Goal: Information Seeking & Learning: Learn about a topic

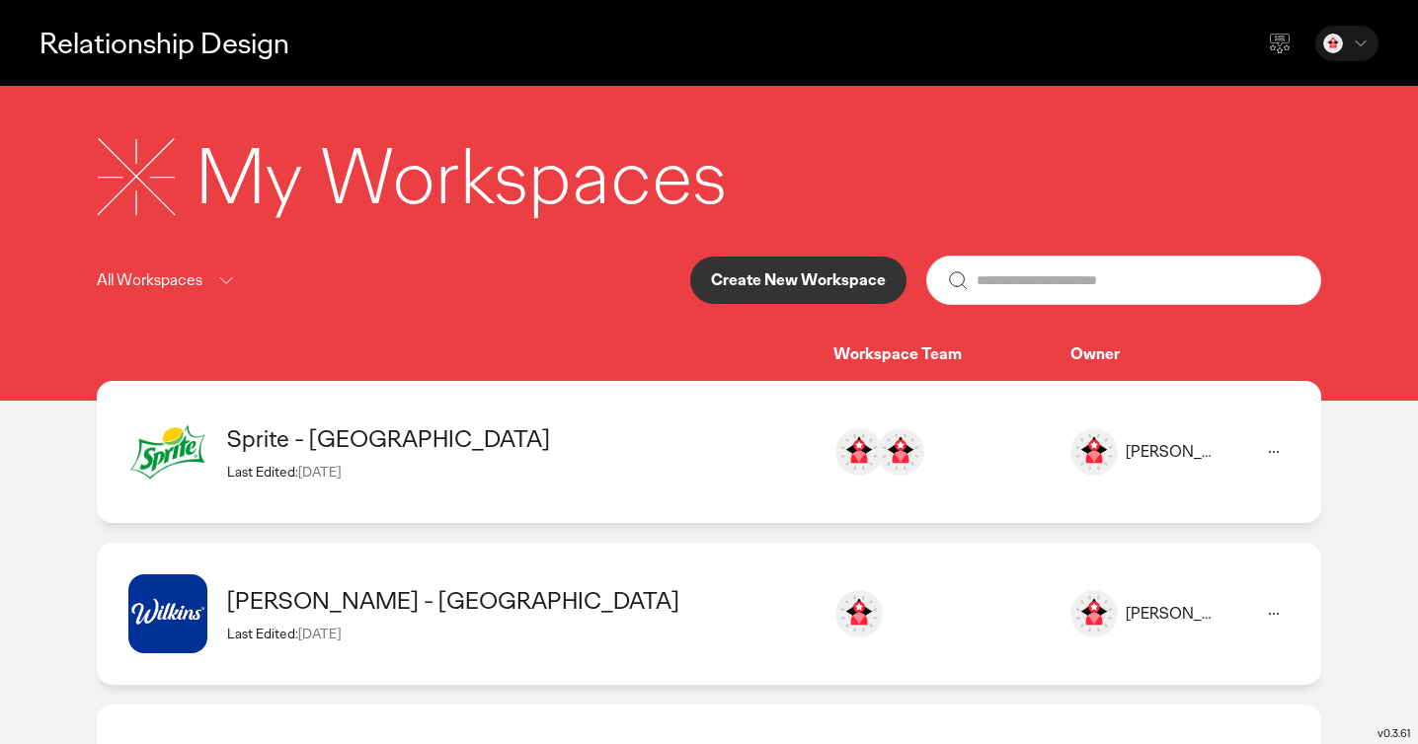
click at [778, 461] on div "Sprite - [GEOGRAPHIC_DATA] Last Edited: [DATE]" at bounding box center [520, 452] width 586 height 56
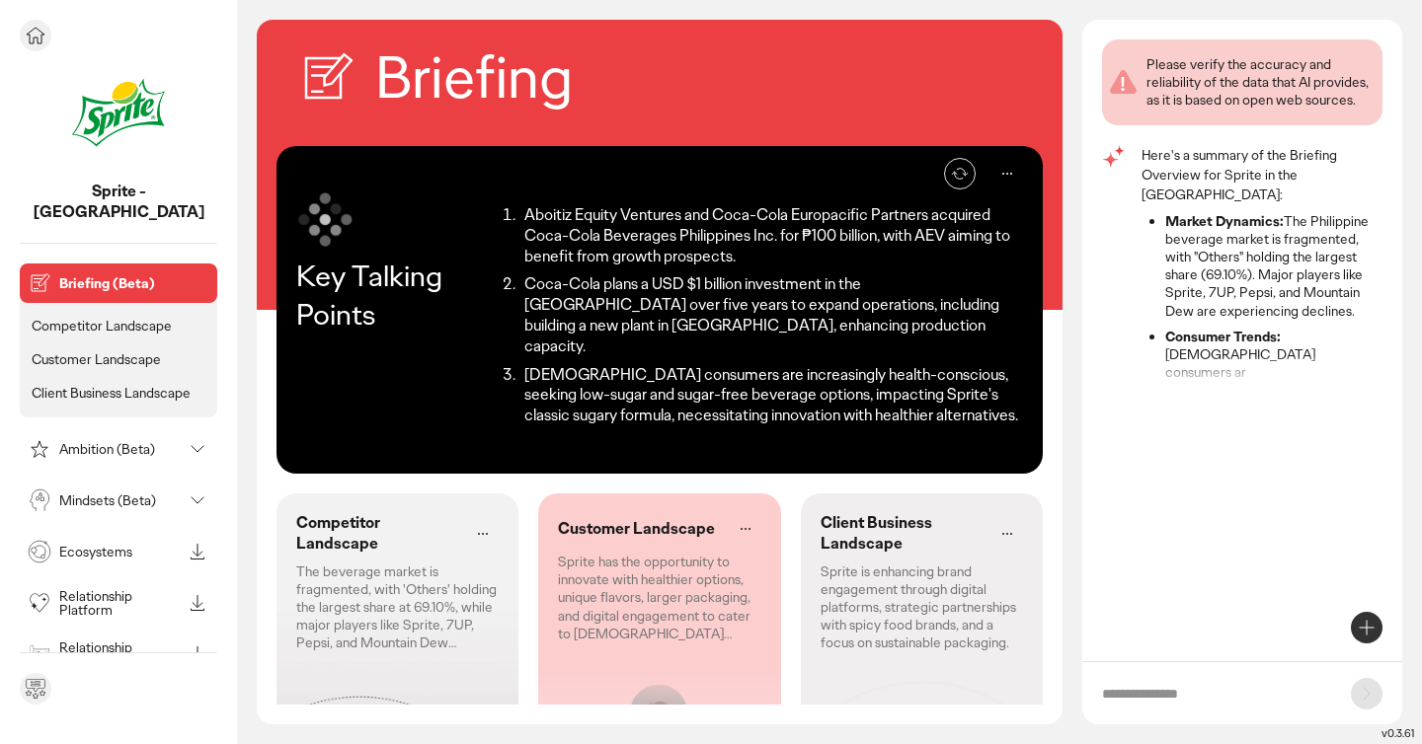
click at [133, 348] on li "Customer Landscape" at bounding box center [119, 360] width 182 height 26
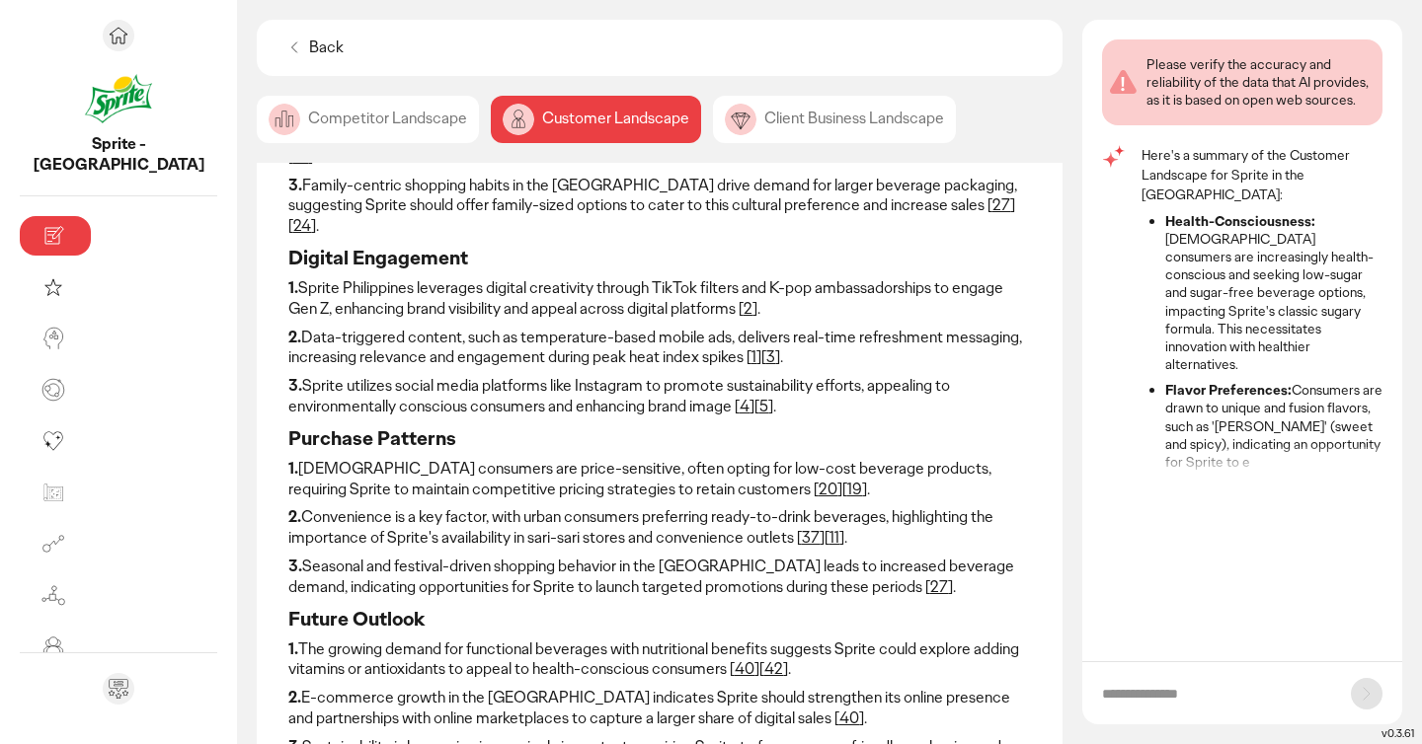
scroll to position [292, 0]
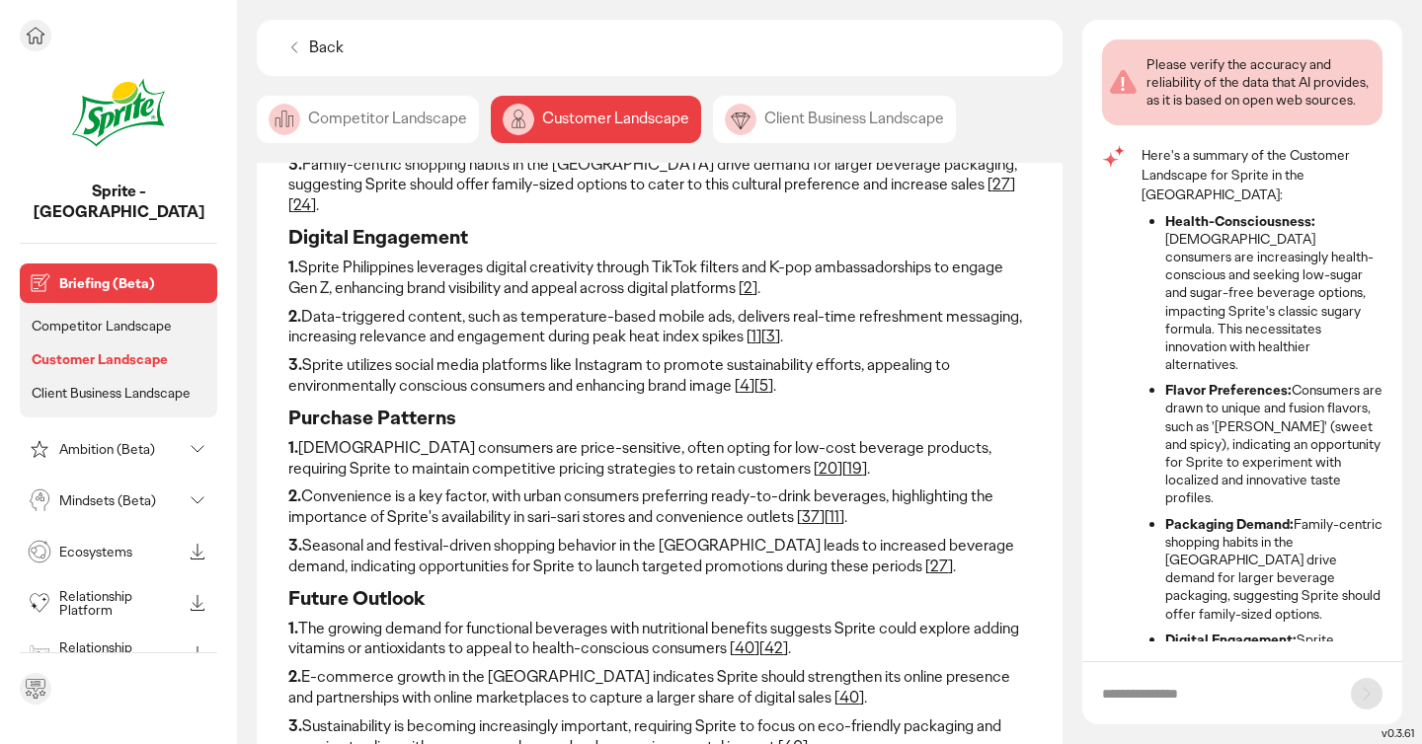
click at [151, 439] on div "Ambition (Beta)" at bounding box center [103, 449] width 158 height 32
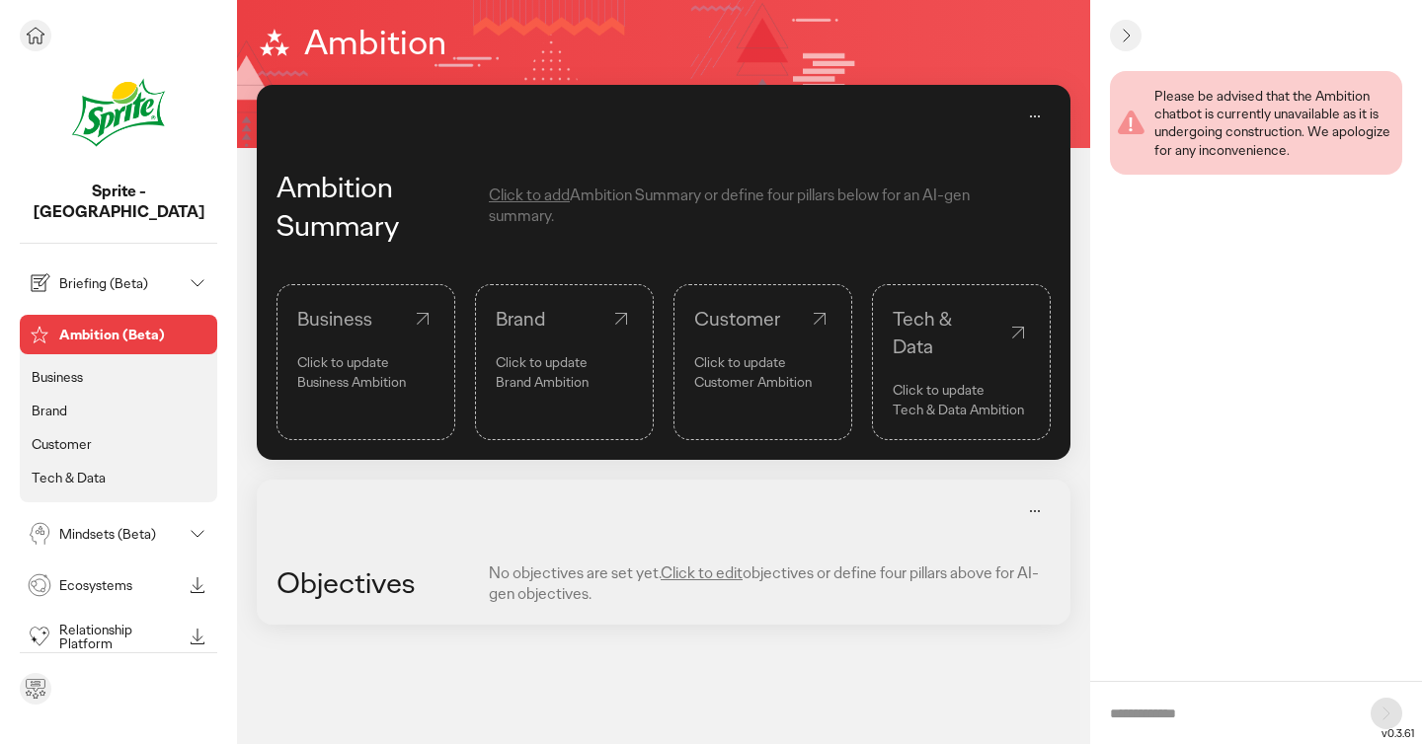
click at [65, 435] on p "Customer" at bounding box center [62, 444] width 60 height 18
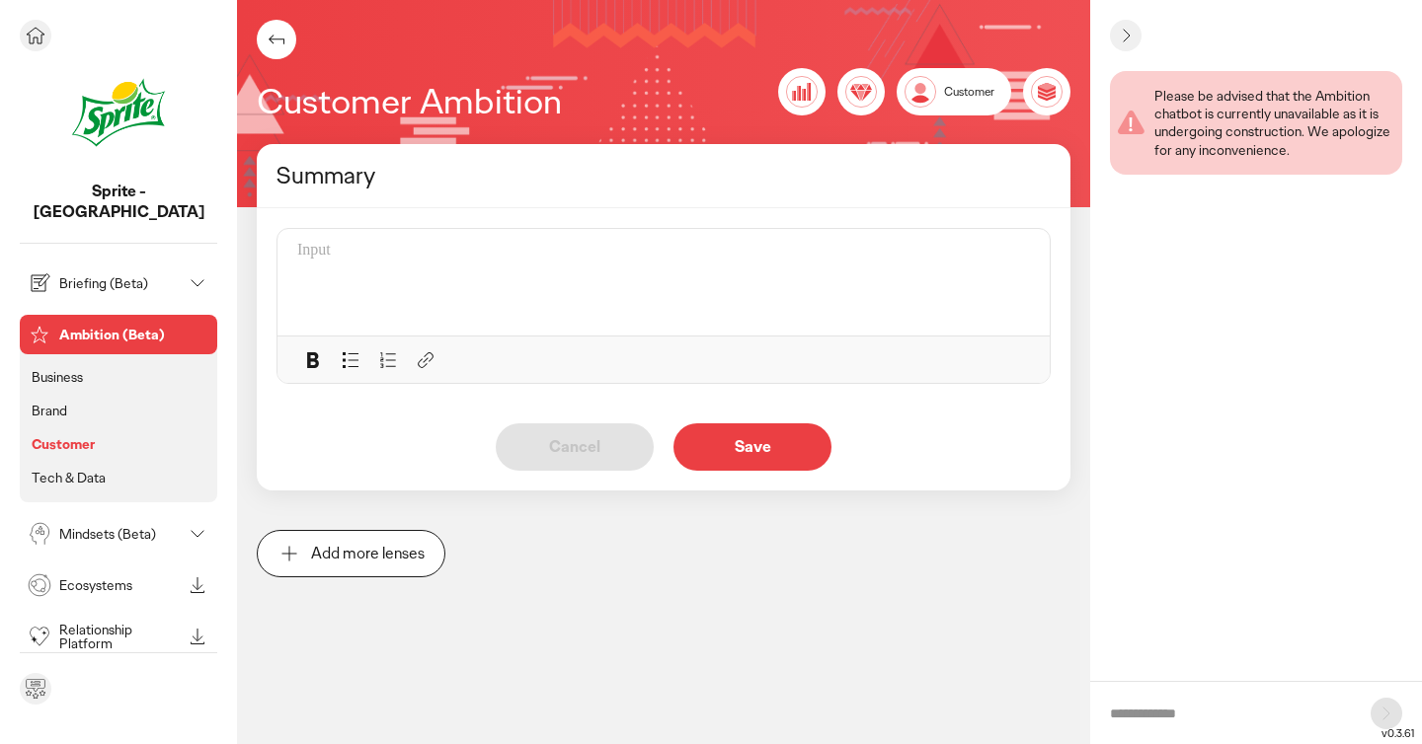
click at [103, 527] on p "Mindsets (Beta)" at bounding box center [120, 534] width 122 height 14
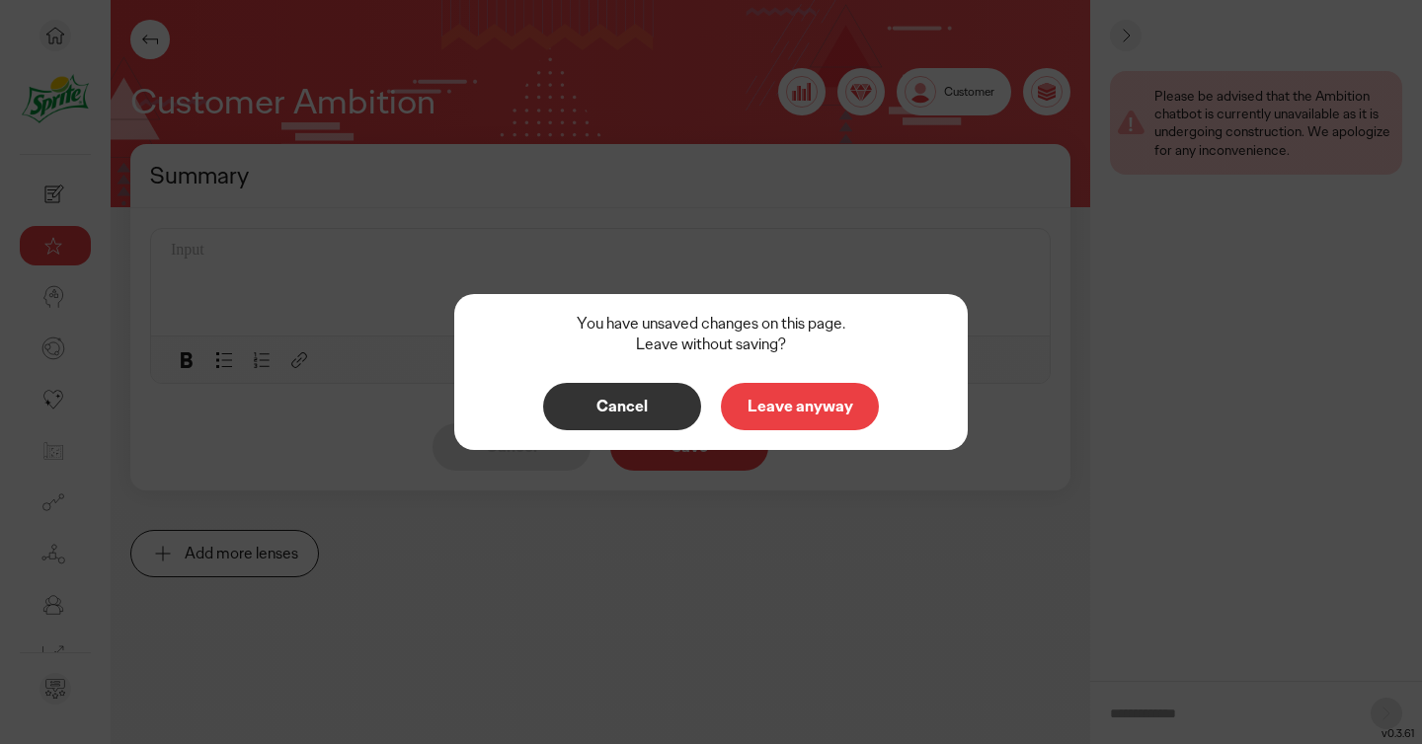
click at [763, 408] on p "Leave anyway" at bounding box center [799, 407] width 117 height 16
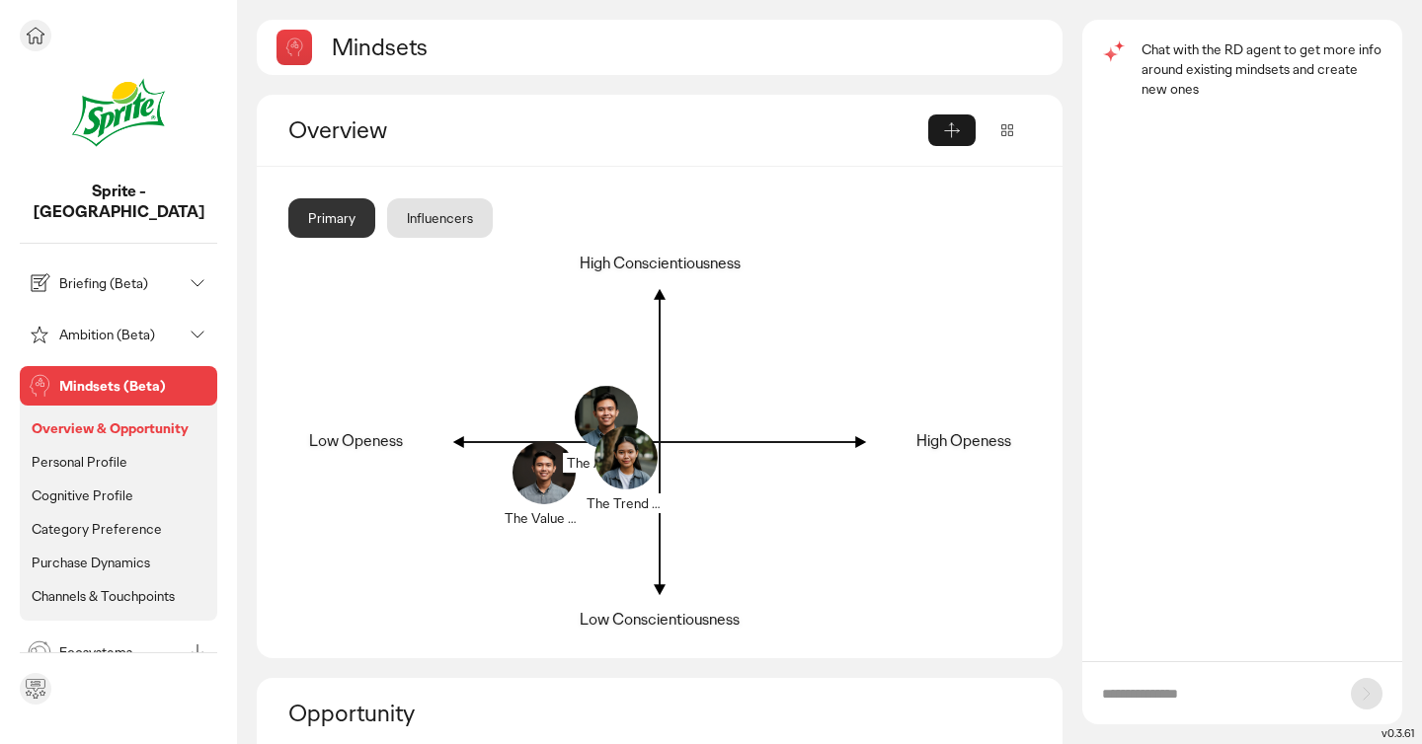
click at [136, 587] on p "Channels & Touchpoints" at bounding box center [103, 596] width 143 height 18
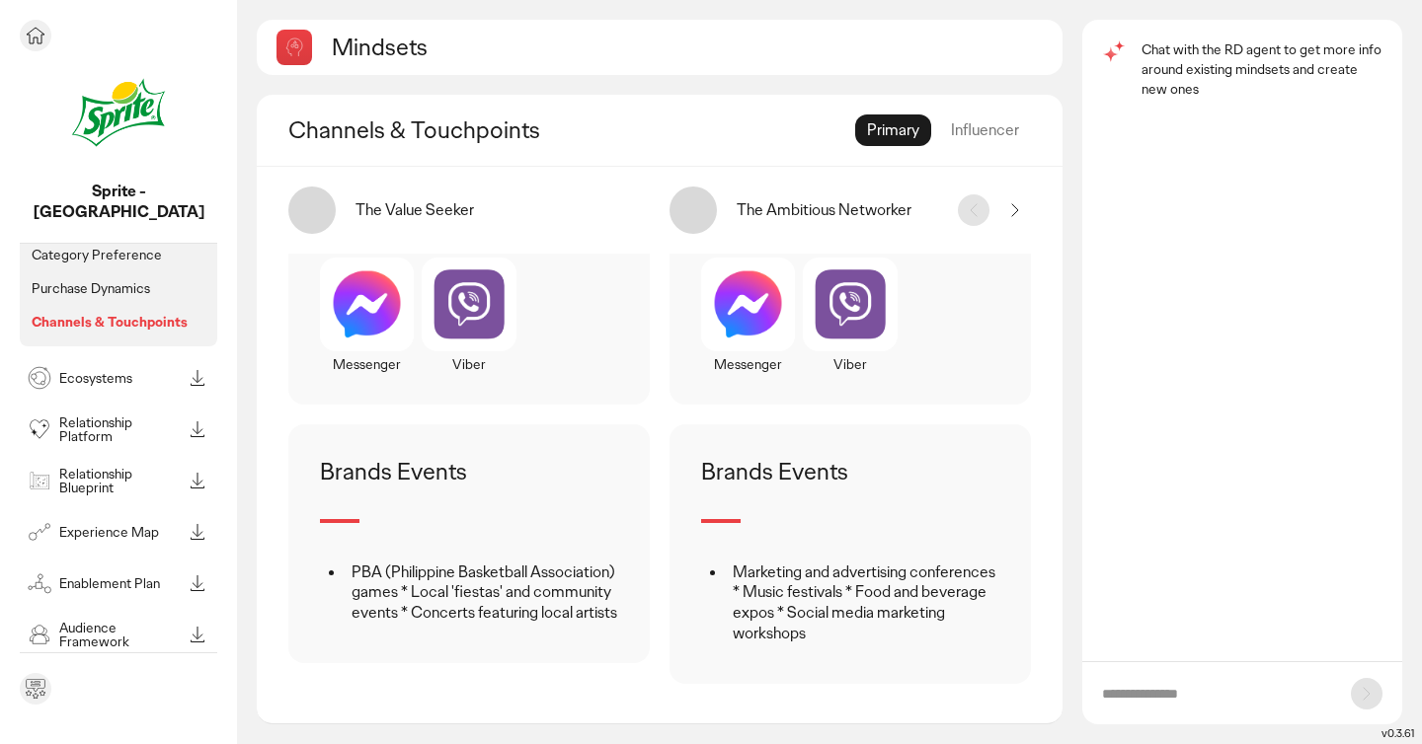
scroll to position [276, 0]
click at [115, 364] on div "Ecosystems" at bounding box center [103, 376] width 158 height 32
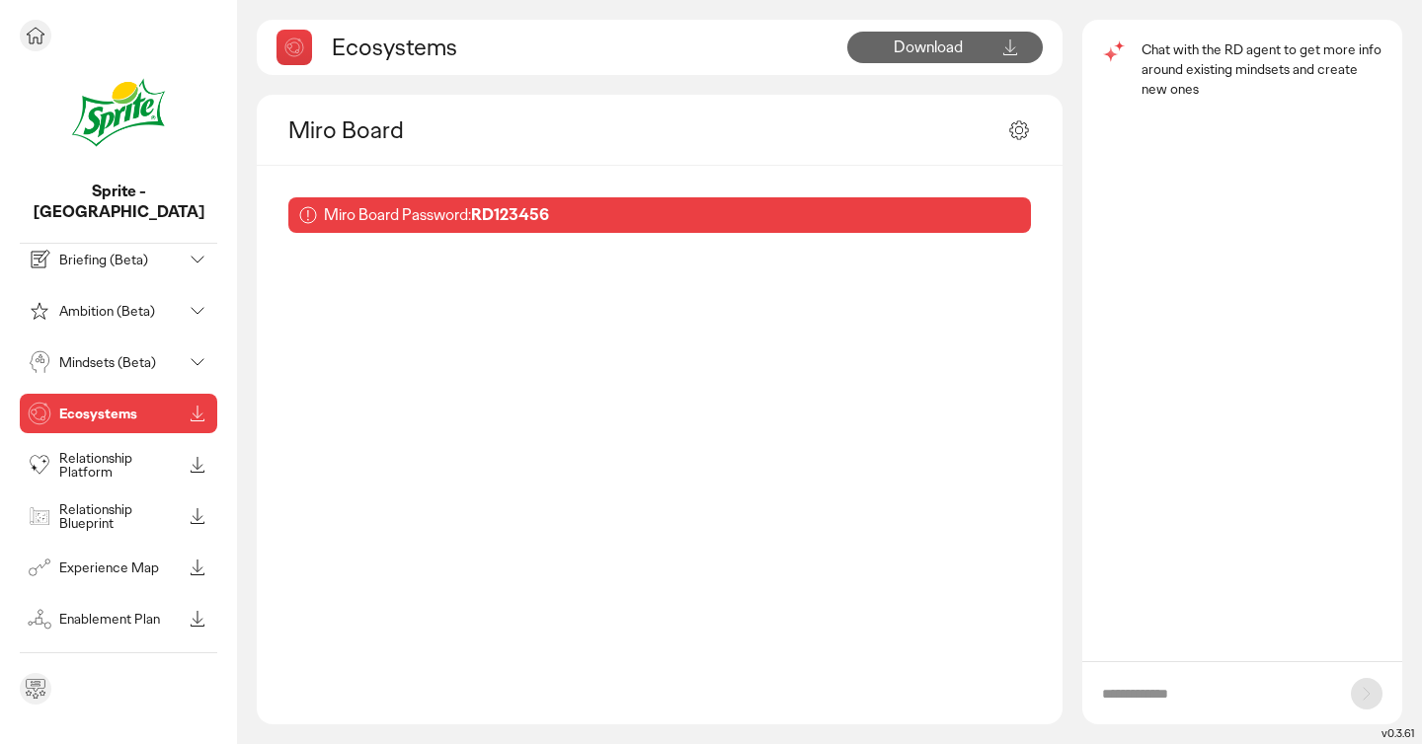
scroll to position [127, 0]
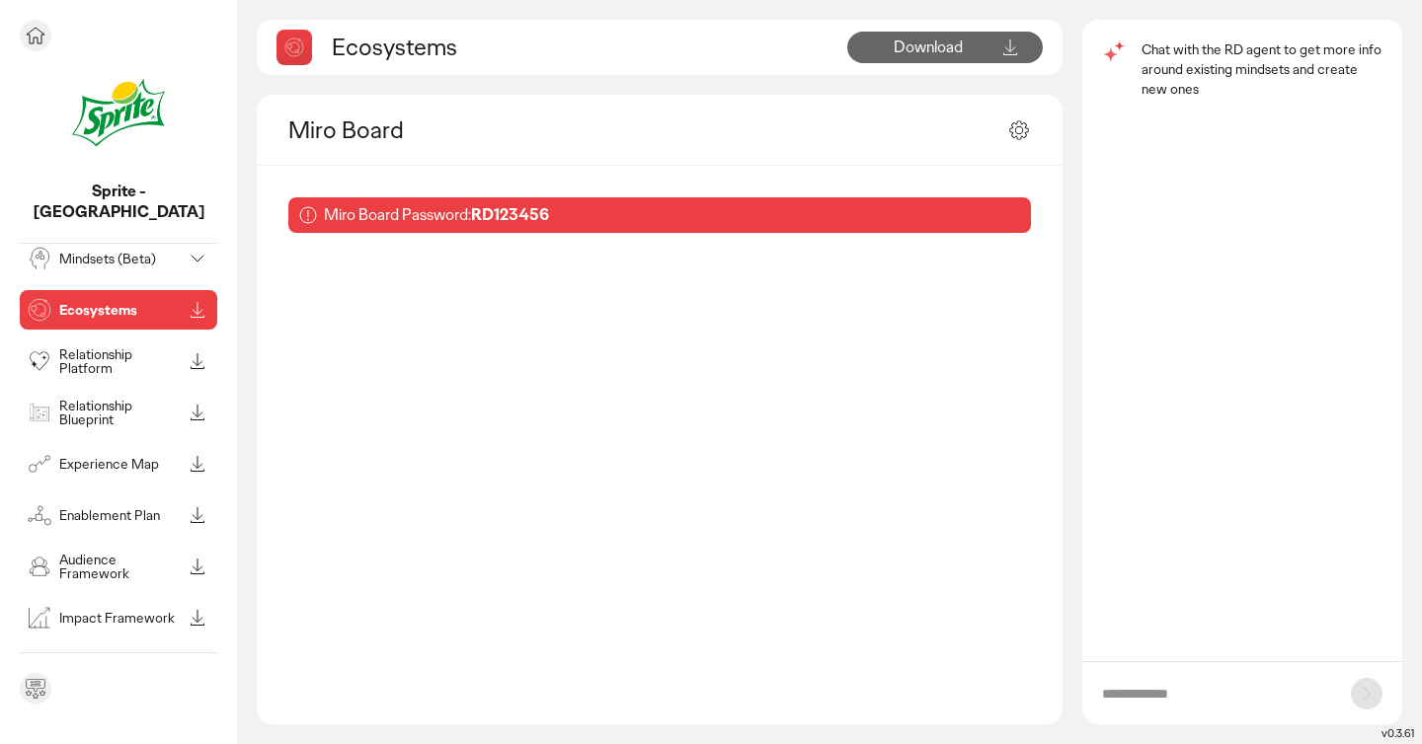
click at [182, 446] on div "Experience Map" at bounding box center [118, 463] width 197 height 39
click at [196, 452] on icon at bounding box center [198, 464] width 24 height 24
click at [197, 504] on icon at bounding box center [198, 516] width 24 height 24
click at [108, 653] on p "See all modules in toolbox" at bounding box center [119, 662] width 172 height 18
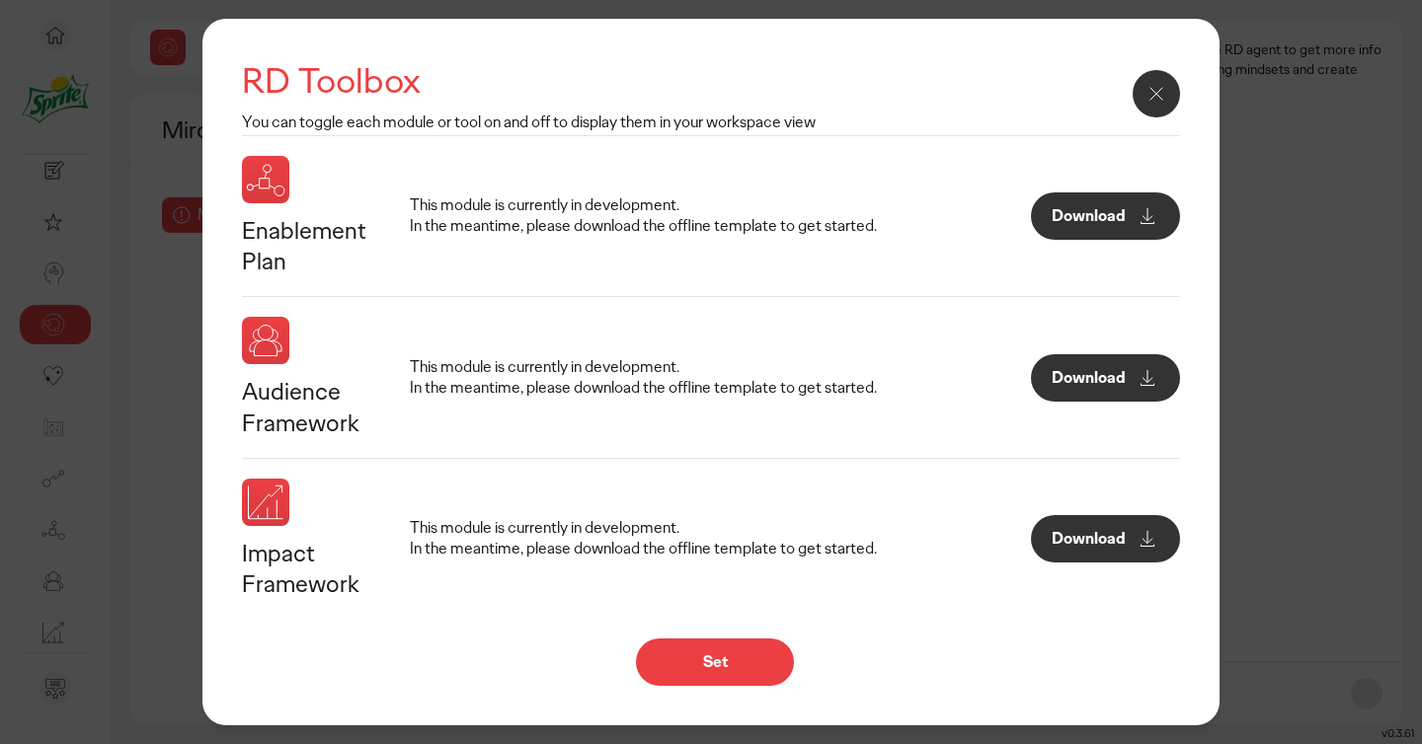
scroll to position [0, 0]
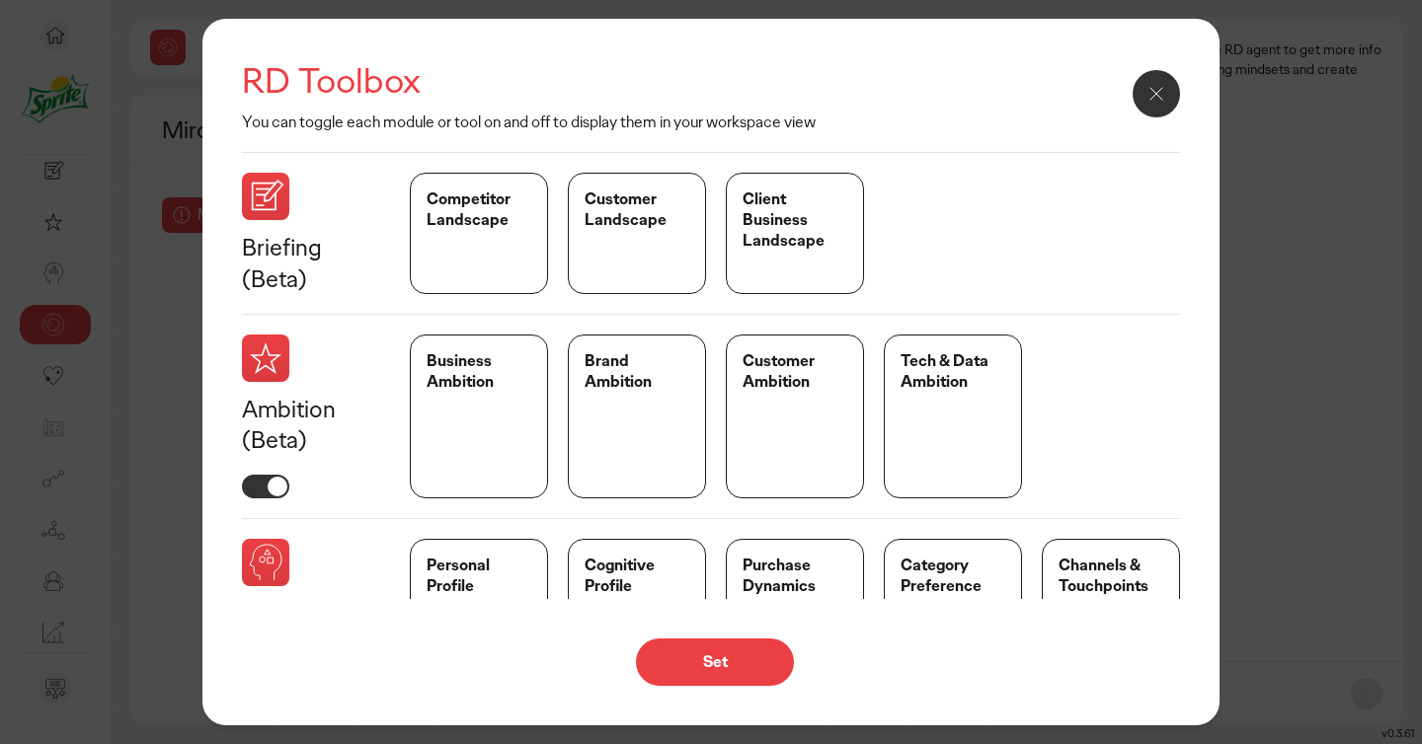
click at [783, 251] on p "Client Business Landscape" at bounding box center [794, 220] width 105 height 61
click at [775, 256] on div "Client Business Landscape" at bounding box center [795, 233] width 138 height 120
click at [682, 654] on button "Set" at bounding box center [715, 662] width 158 height 47
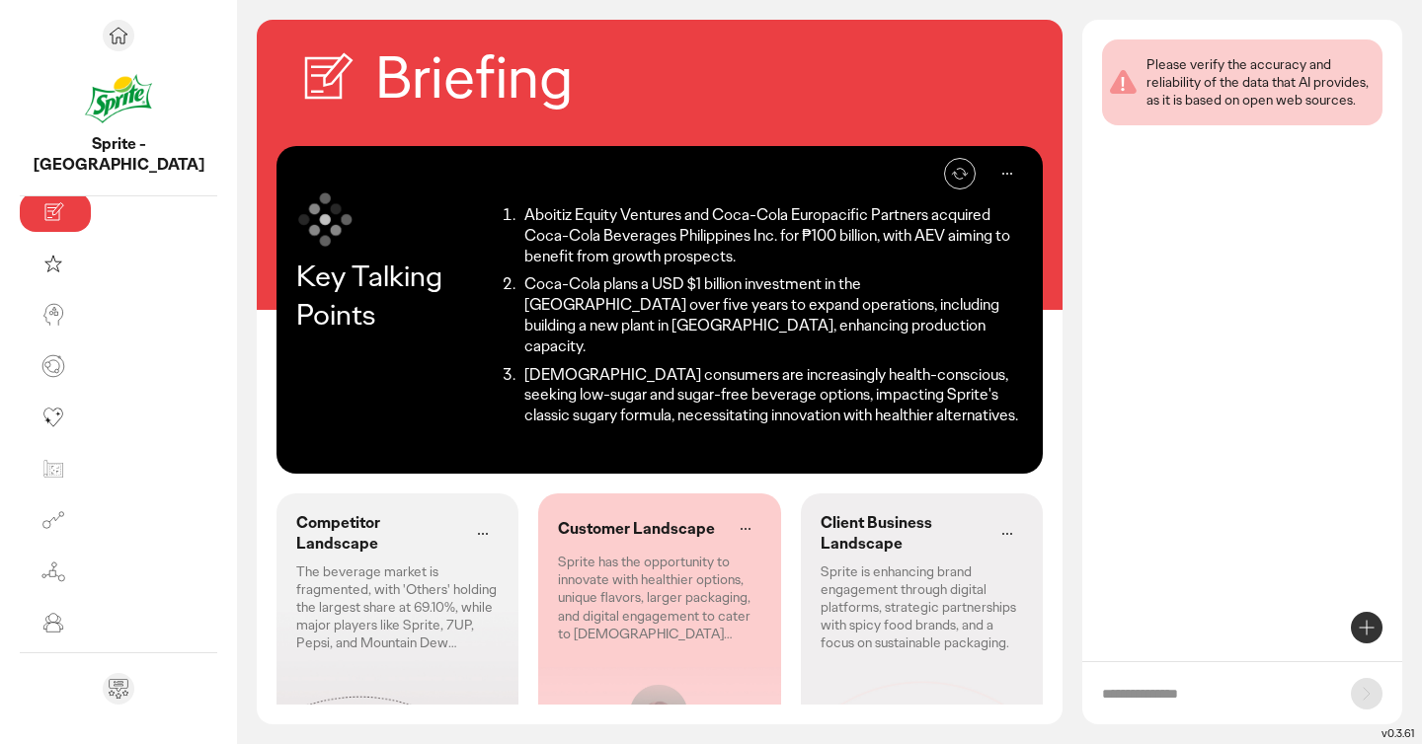
scroll to position [121, 0]
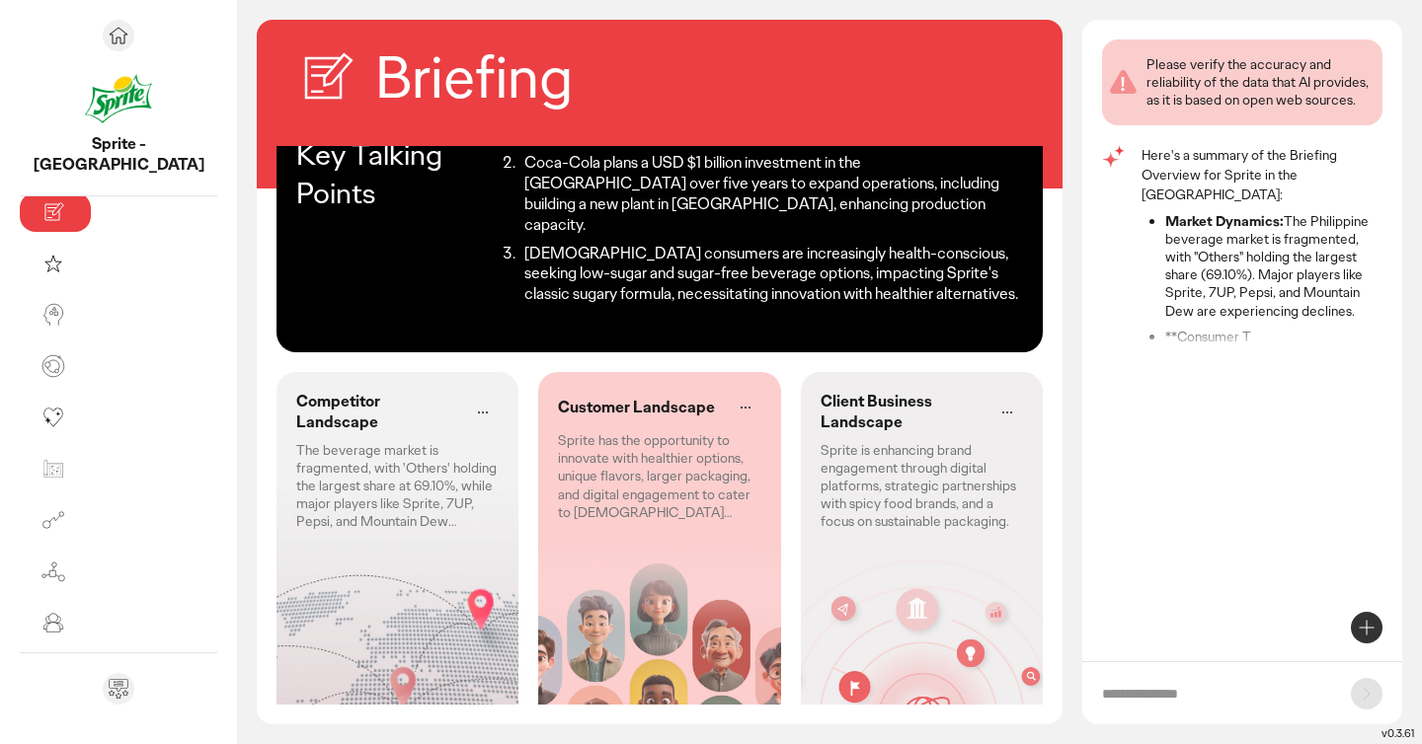
click at [642, 446] on p "Sprite has the opportunity to innovate with healthier options, unique flavors, …" at bounding box center [659, 476] width 202 height 90
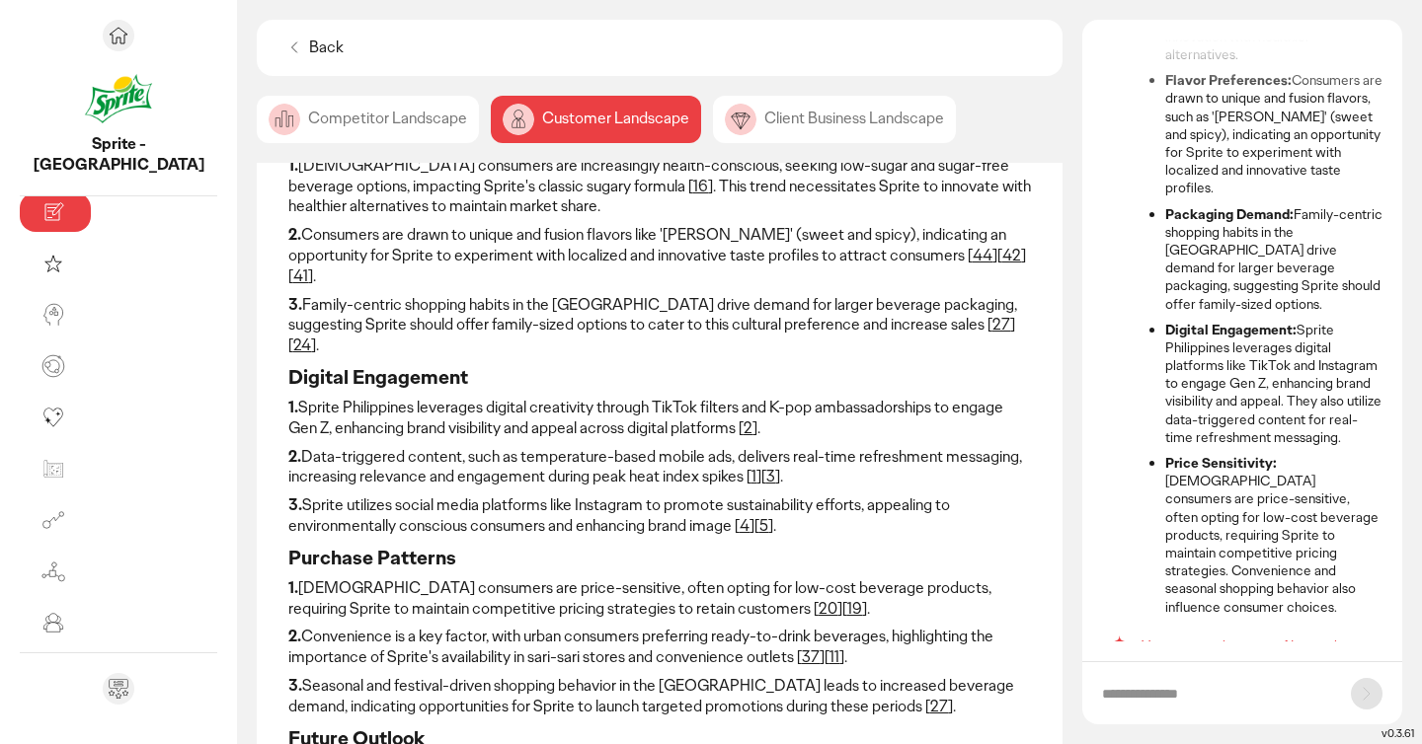
scroll to position [321, 0]
